Goal: Communication & Community: Answer question/provide support

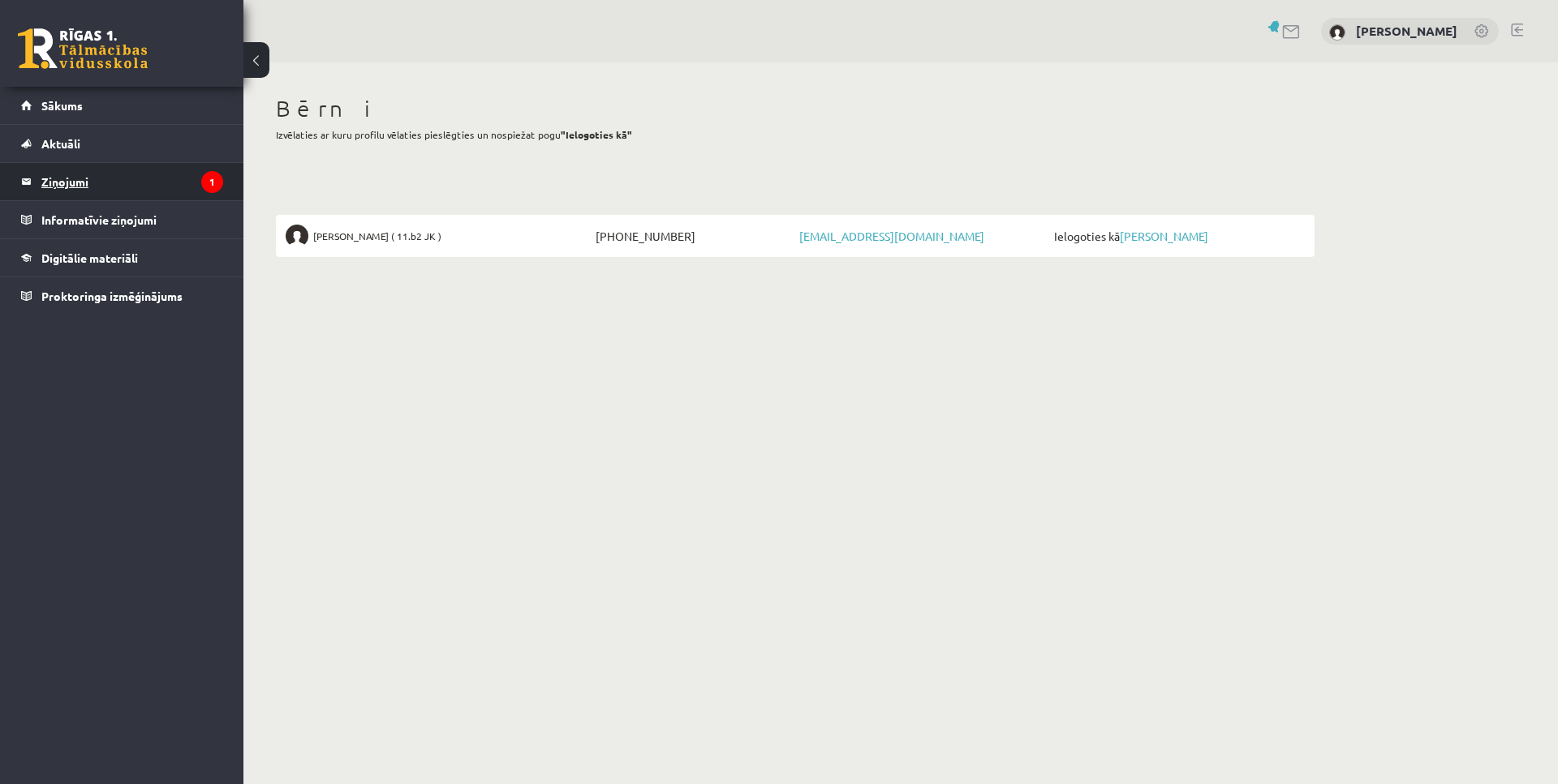
click at [133, 185] on legend "Ziņojumi 1" at bounding box center [132, 182] width 182 height 37
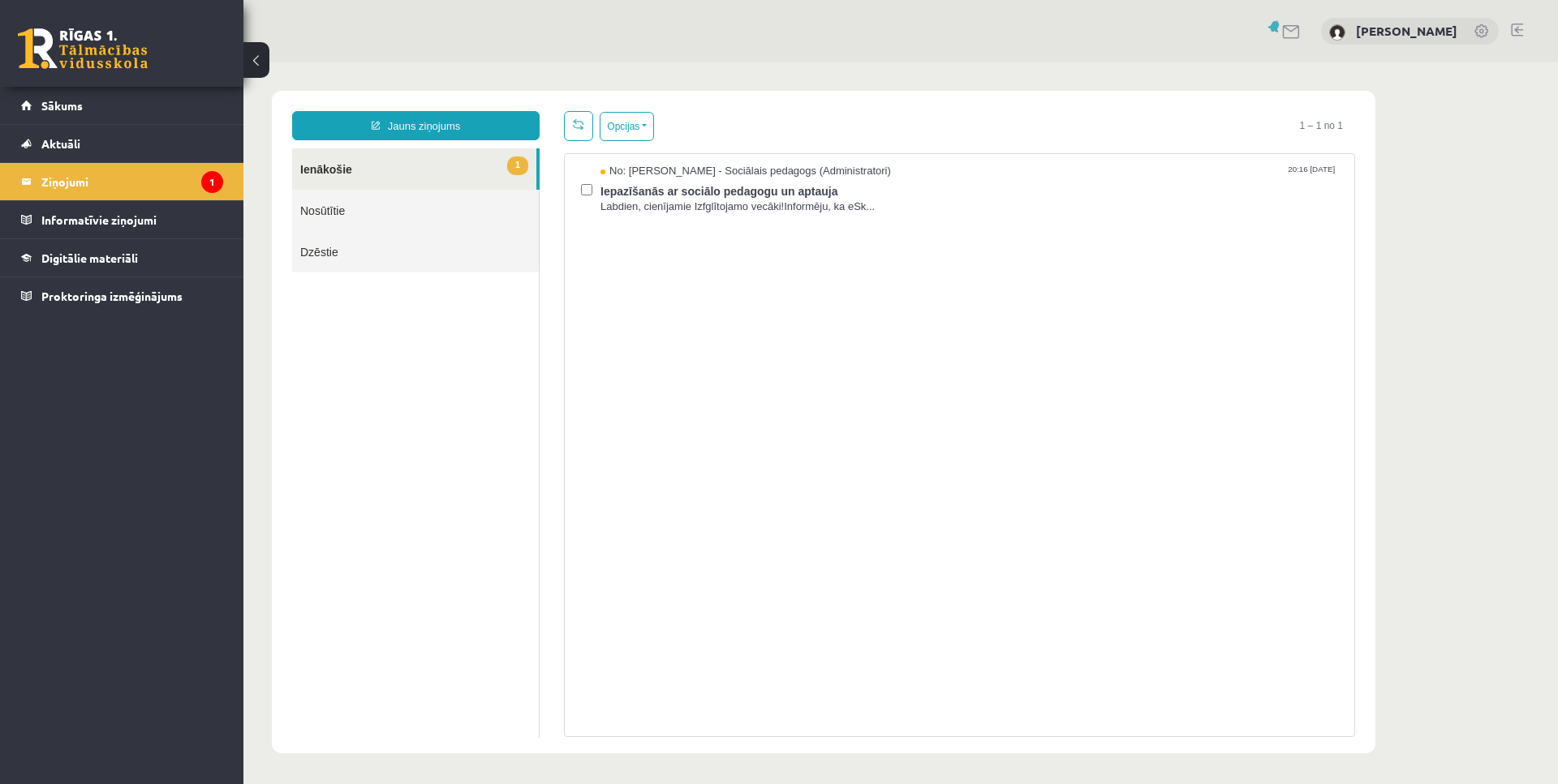
click at [390, 167] on link "1 Ienākošie" at bounding box center [414, 169] width 244 height 41
click at [665, 180] on span "Iepazīšanās ar sociālo pedagogu un aptauja" at bounding box center [970, 189] width 738 height 20
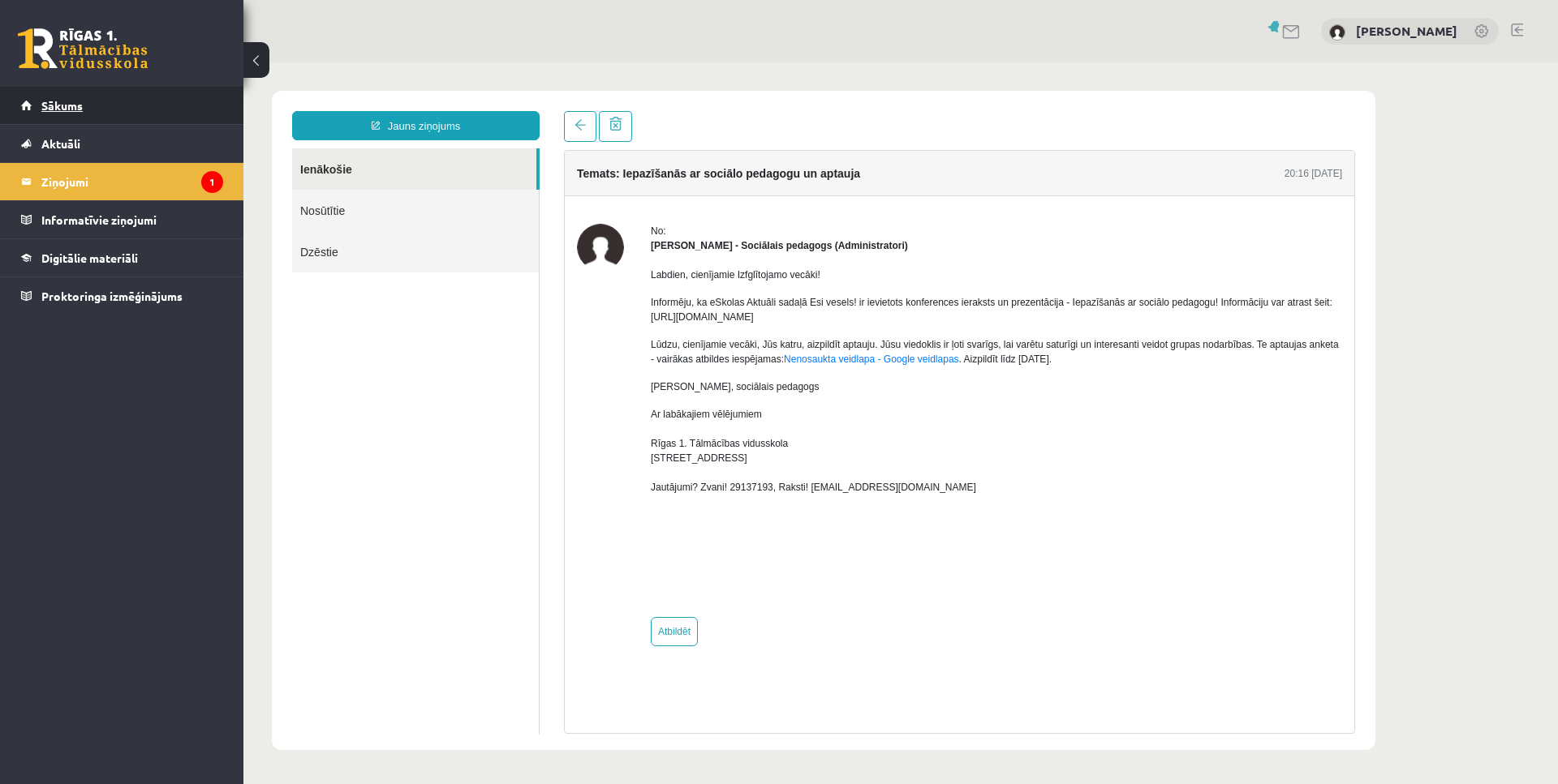
click at [78, 114] on link "Sākums" at bounding box center [122, 105] width 202 height 37
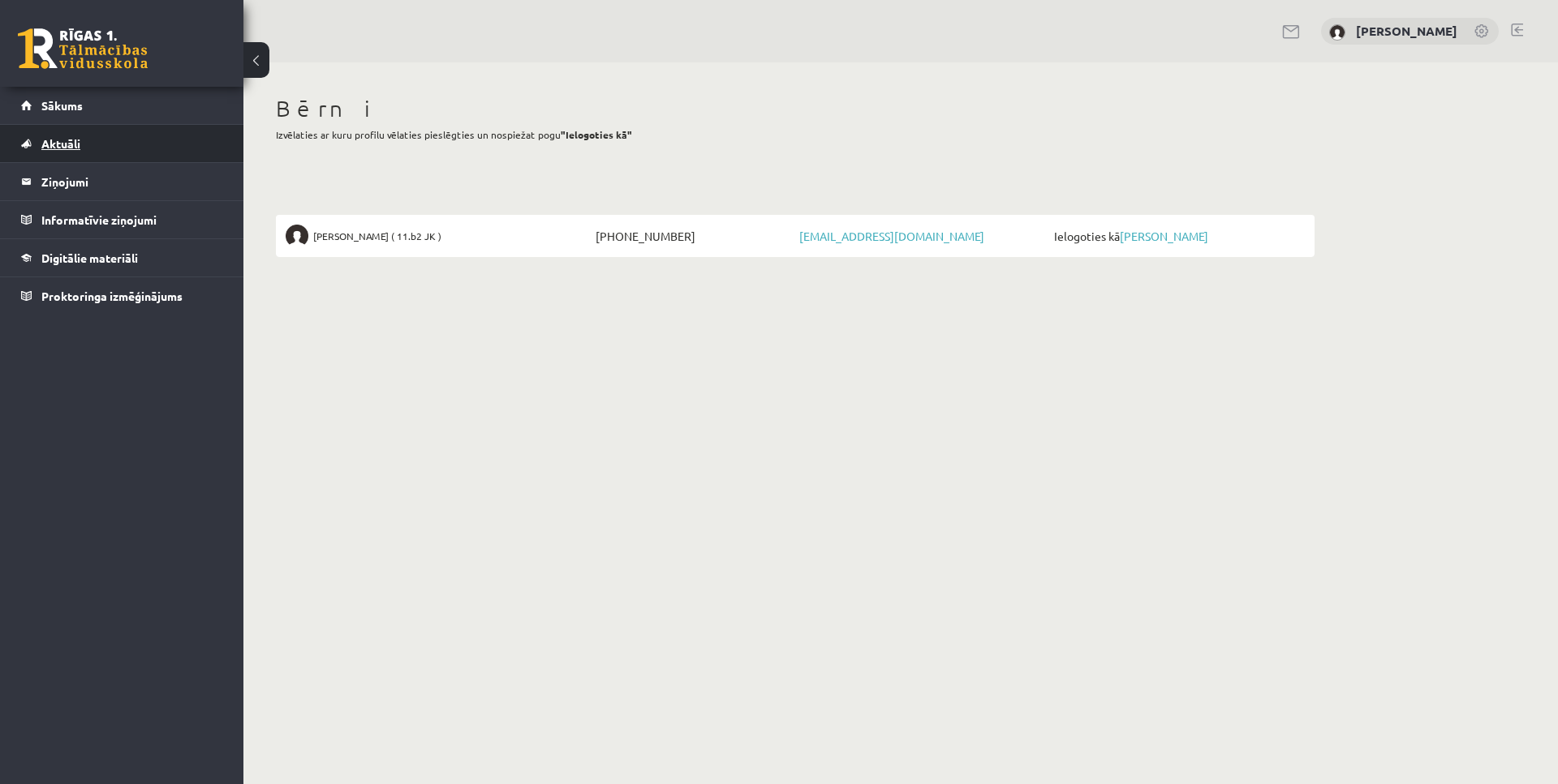
click at [60, 145] on span "Aktuāli" at bounding box center [61, 143] width 39 height 14
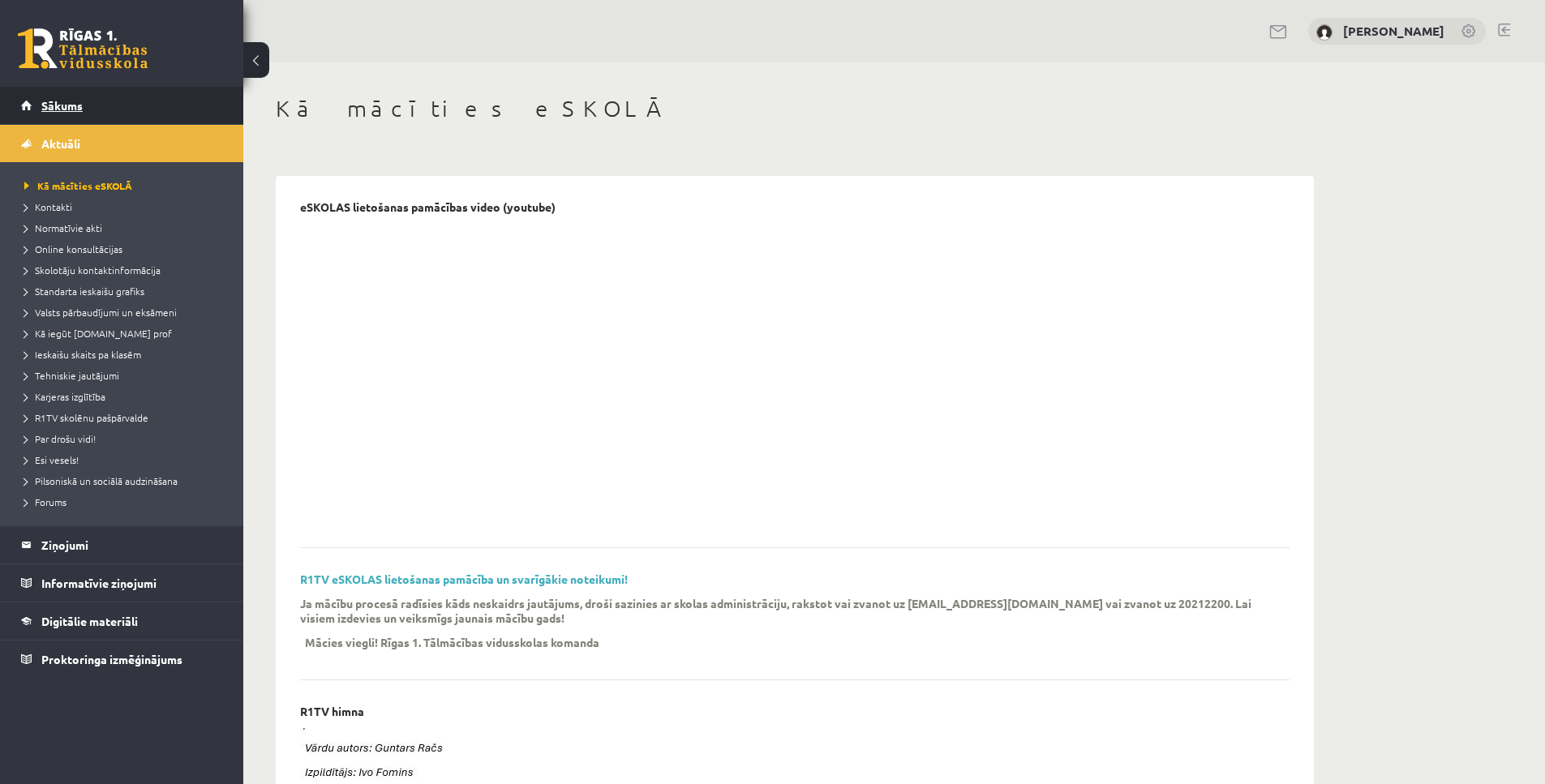
click at [61, 111] on span "Sākums" at bounding box center [61, 105] width 41 height 14
